Goal: Navigation & Orientation: Understand site structure

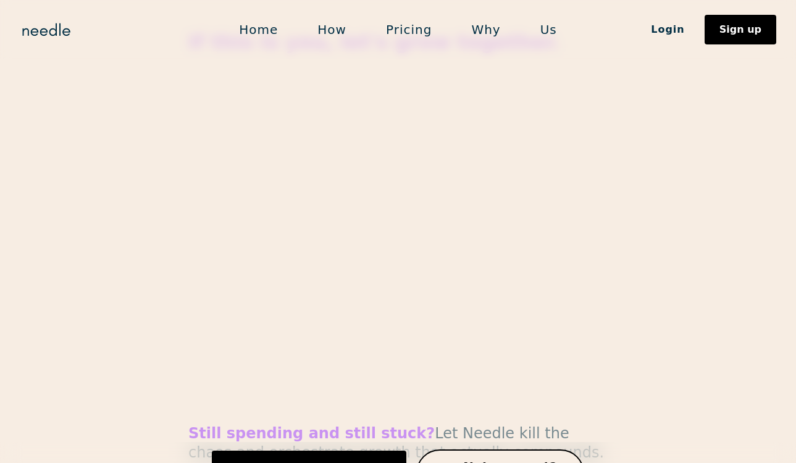
scroll to position [5717, 0]
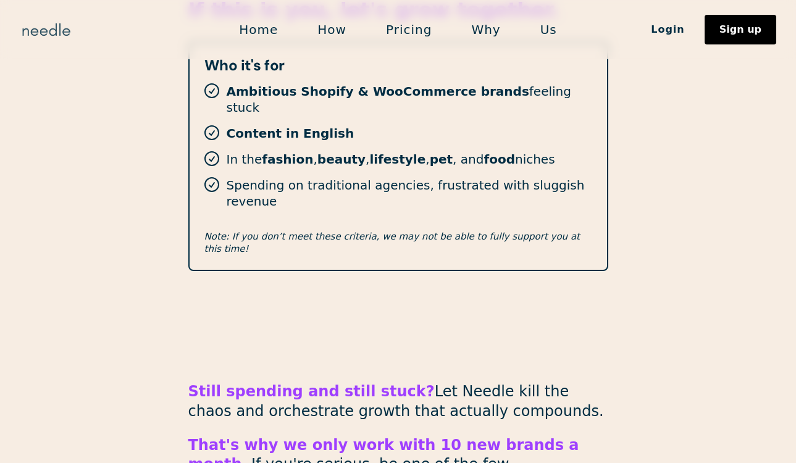
click at [49, 28] on img "home" at bounding box center [46, 30] width 53 height 20
click at [268, 35] on link "Home" at bounding box center [258, 30] width 78 height 26
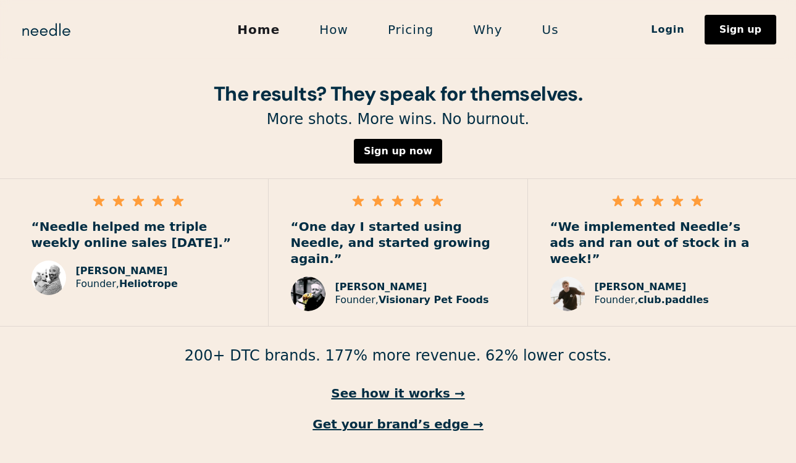
scroll to position [1800, 0]
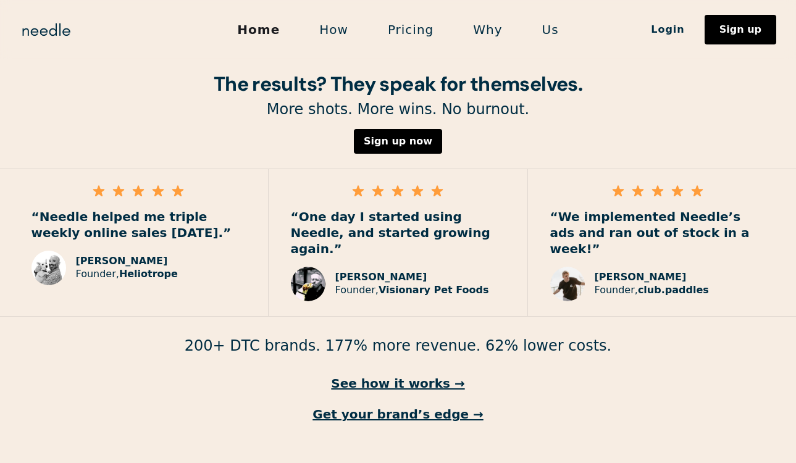
click at [350, 31] on link "How" at bounding box center [333, 30] width 69 height 26
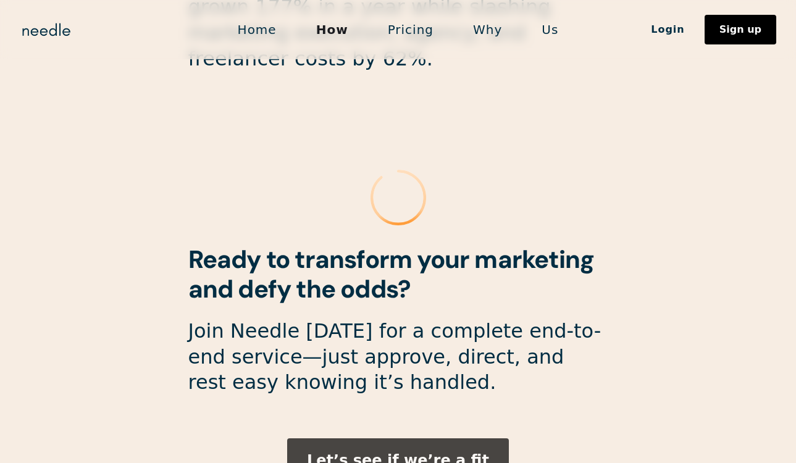
scroll to position [3376, 0]
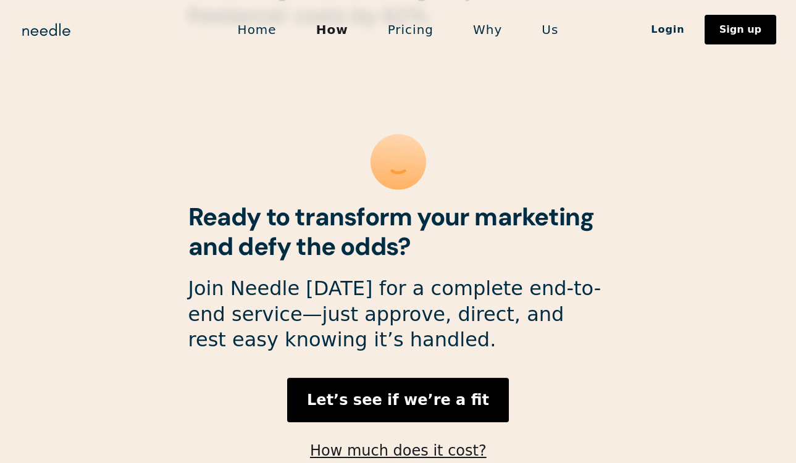
click at [399, 30] on link "Pricing" at bounding box center [410, 30] width 85 height 26
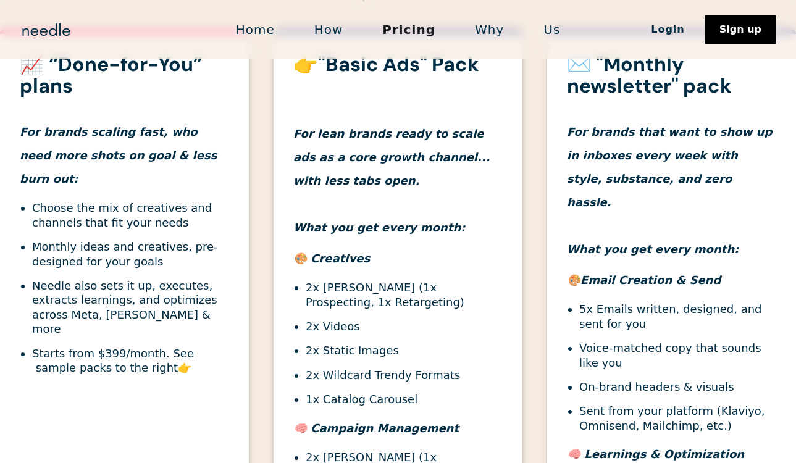
scroll to position [398, 0]
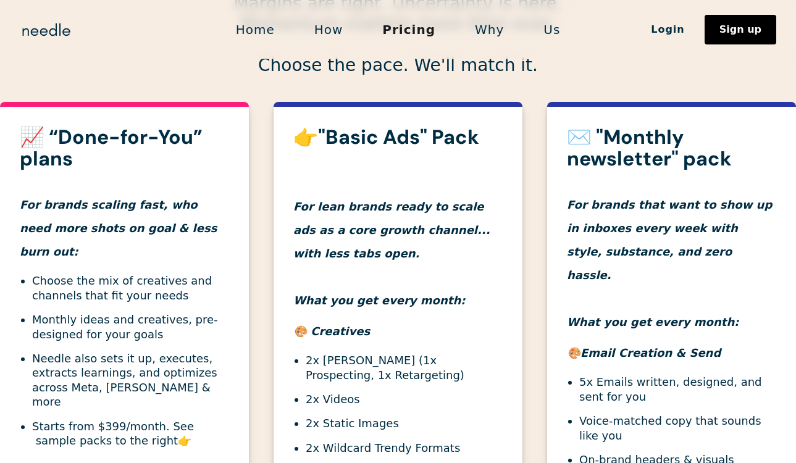
click at [478, 28] on link "Why" at bounding box center [489, 30] width 69 height 26
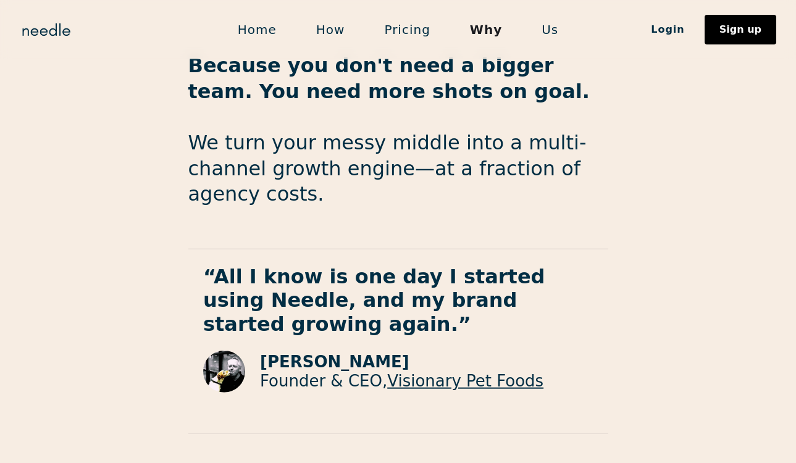
scroll to position [2106, 0]
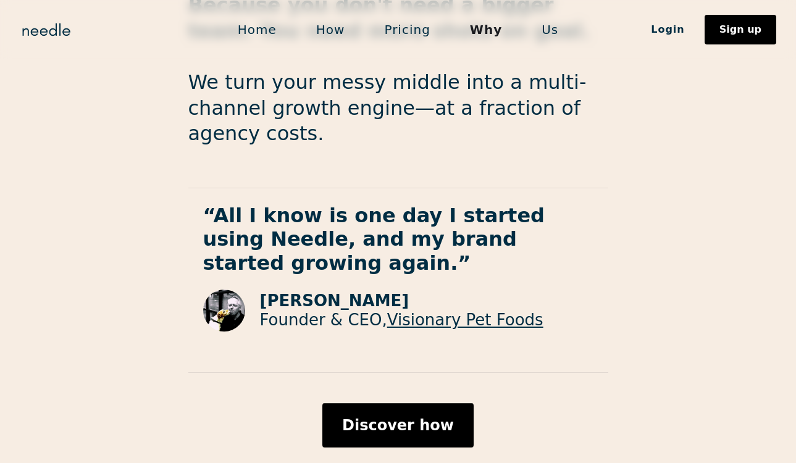
click at [548, 30] on link "Us" at bounding box center [550, 30] width 56 height 26
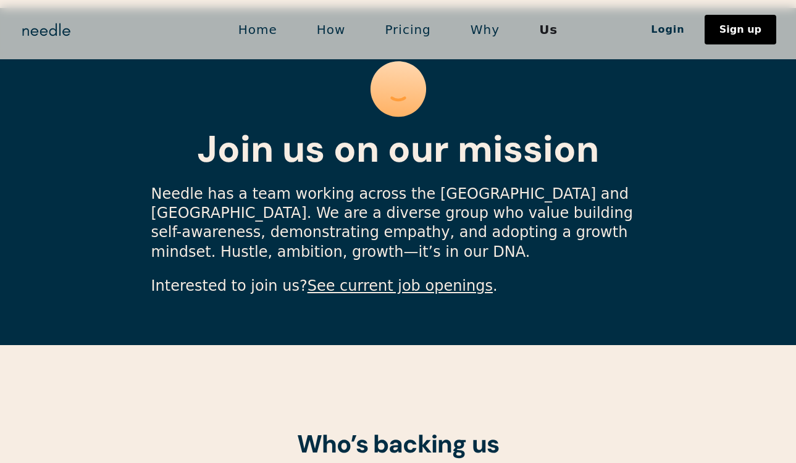
scroll to position [3532, 0]
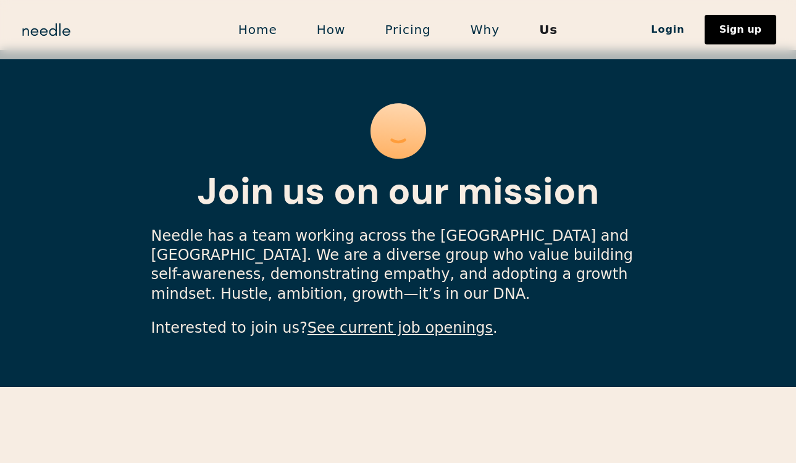
click at [387, 319] on link "See current job openings" at bounding box center [399, 327] width 185 height 17
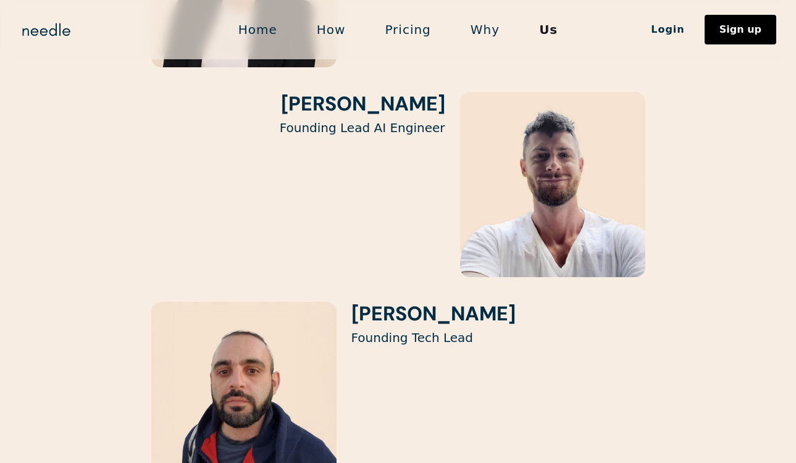
scroll to position [1897, 0]
